Goal: Check status: Check status

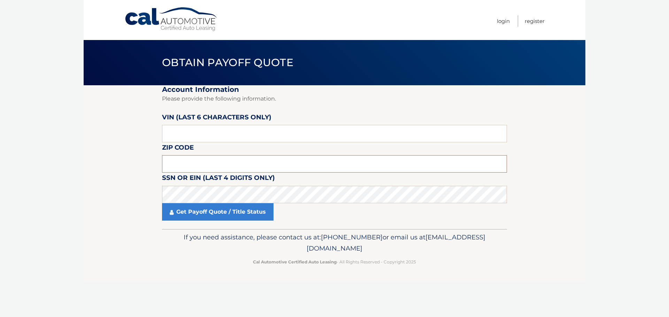
click at [172, 167] on input "text" at bounding box center [334, 163] width 345 height 17
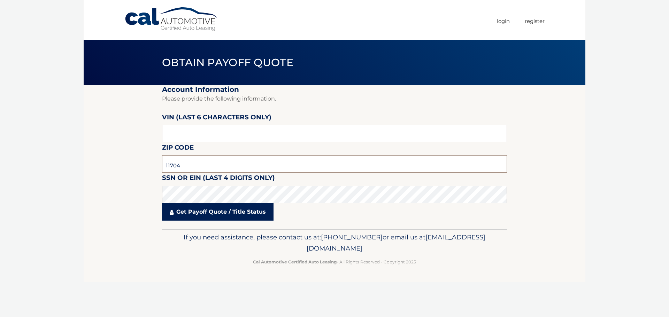
type input "11704"
click at [223, 216] on link "Get Payoff Quote / Title Status" at bounding box center [217, 211] width 111 height 17
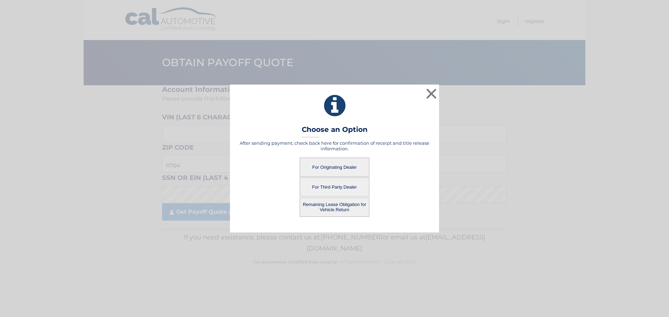
click at [351, 169] on button "For Originating Dealer" at bounding box center [335, 167] width 70 height 19
click at [324, 169] on button "For Originating Dealer" at bounding box center [335, 167] width 70 height 19
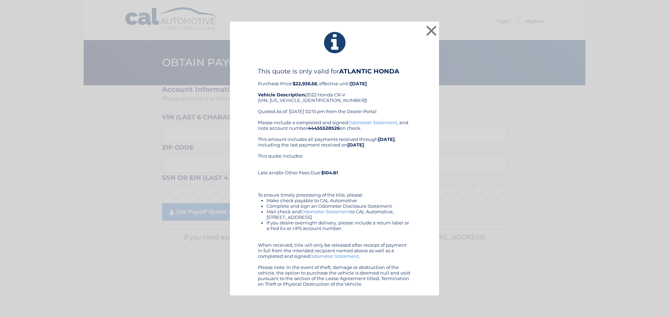
drag, startPoint x: 247, startPoint y: 78, endPoint x: 435, endPoint y: 284, distance: 278.8
click at [435, 284] on div "× This quote is only valid for ATLANTIC HONDA Purchase Price: $22,936.56 , effe…" at bounding box center [334, 159] width 209 height 275
